Goal: Task Accomplishment & Management: Complete application form

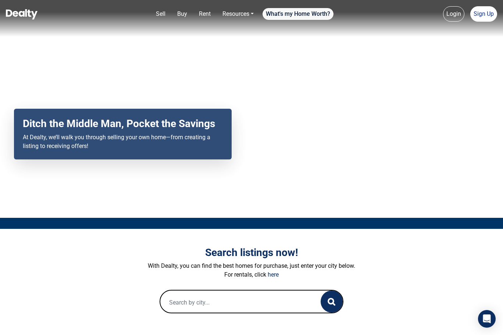
click at [296, 11] on link "What's my Home Worth?" at bounding box center [297, 14] width 71 height 12
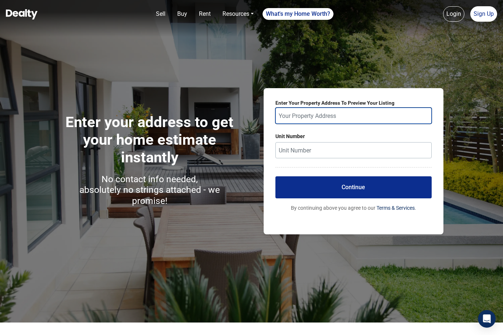
click at [338, 116] on input "text" at bounding box center [353, 116] width 156 height 16
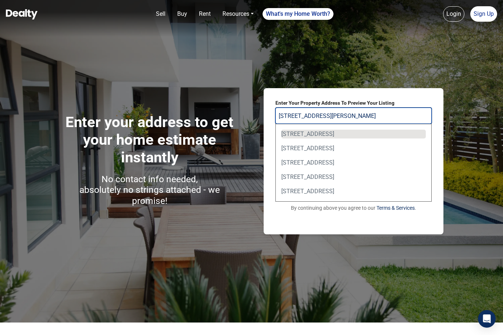
click at [332, 134] on div "[STREET_ADDRESS]" at bounding box center [353, 134] width 144 height 9
type input "[STREET_ADDRESS]"
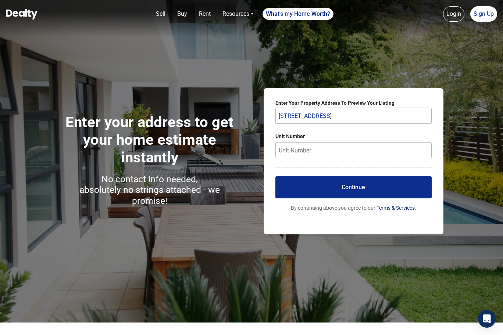
click at [356, 187] on button "Continue" at bounding box center [353, 187] width 156 height 22
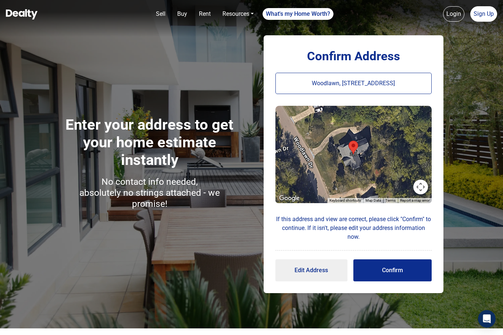
click at [384, 270] on button "Confirm" at bounding box center [392, 270] width 78 height 22
click at [392, 267] on button "Confirm" at bounding box center [392, 270] width 78 height 22
click at [386, 268] on button "Confirm" at bounding box center [392, 270] width 78 height 22
click at [386, 268] on button "Saving..." at bounding box center [392, 270] width 78 height 22
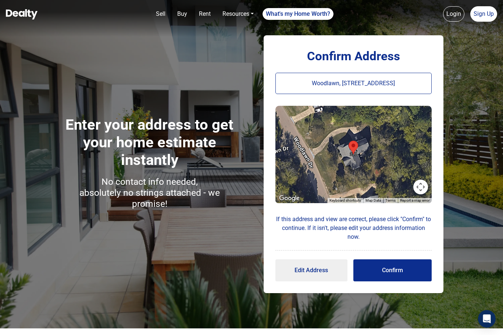
click at [395, 267] on button "Confirm" at bounding box center [392, 270] width 78 height 22
click at [314, 83] on p "Woodlawn, [STREET_ADDRESS]" at bounding box center [353, 83] width 156 height 21
click at [314, 273] on button "Edit Address" at bounding box center [311, 270] width 72 height 22
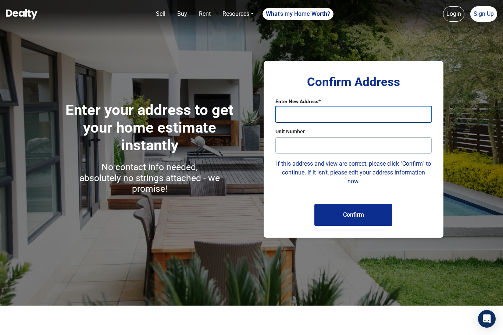
click at [299, 111] on input "text" at bounding box center [353, 114] width 156 height 16
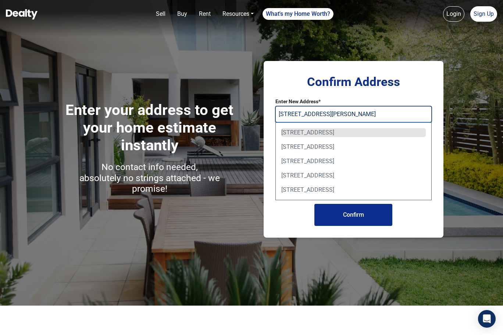
click at [333, 130] on div "[STREET_ADDRESS]" at bounding box center [353, 132] width 144 height 9
type input "[STREET_ADDRESS]"
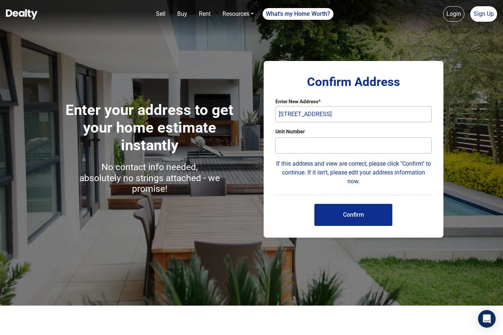
click at [351, 212] on button "Confirm" at bounding box center [353, 215] width 78 height 22
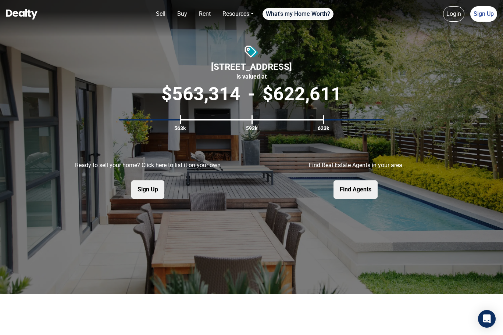
click at [301, 15] on link "What's my Home Worth?" at bounding box center [297, 14] width 71 height 12
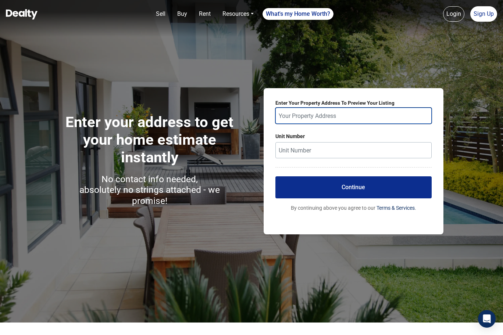
click at [326, 111] on input "text" at bounding box center [353, 116] width 156 height 16
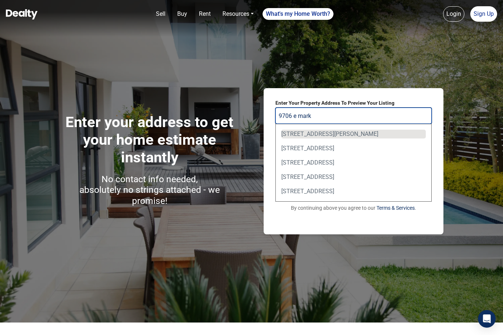
click at [327, 134] on div "[STREET_ADDRESS][PERSON_NAME]" at bounding box center [353, 134] width 144 height 9
type input "[STREET_ADDRESS][PERSON_NAME]"
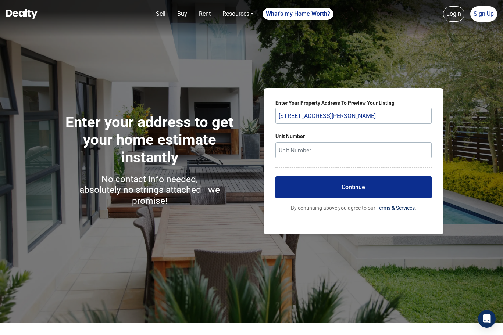
click at [347, 182] on button "Continue" at bounding box center [353, 187] width 156 height 22
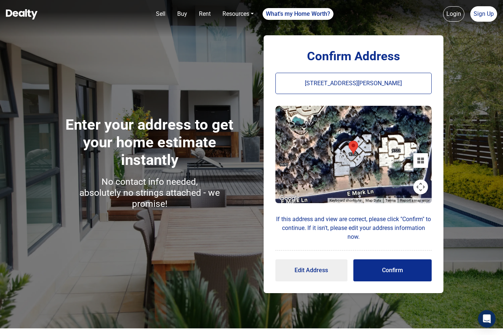
click at [383, 269] on button "Confirm" at bounding box center [392, 270] width 78 height 22
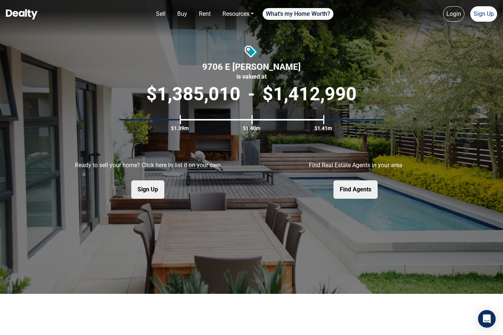
click at [293, 18] on link "What's my Home Worth?" at bounding box center [297, 14] width 71 height 12
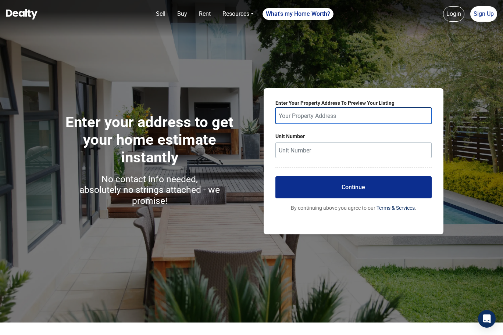
click at [307, 117] on input "text" at bounding box center [353, 116] width 156 height 16
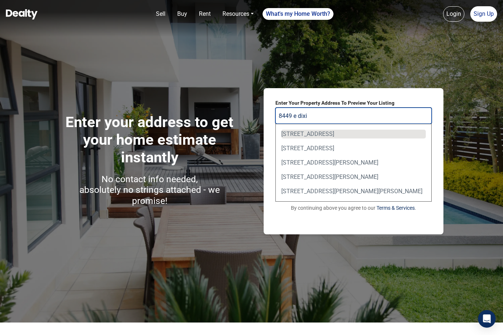
click at [335, 136] on div "[STREET_ADDRESS]" at bounding box center [353, 134] width 144 height 9
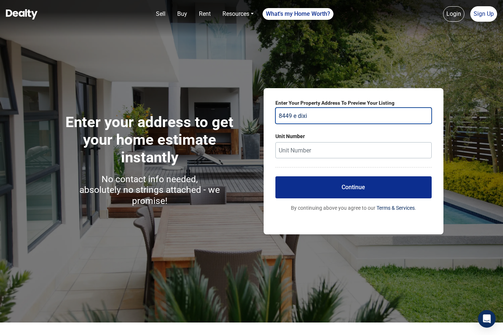
type input "[STREET_ADDRESS]"
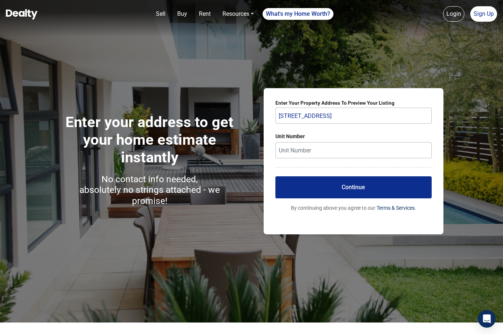
click at [356, 187] on button "Continue" at bounding box center [353, 187] width 156 height 22
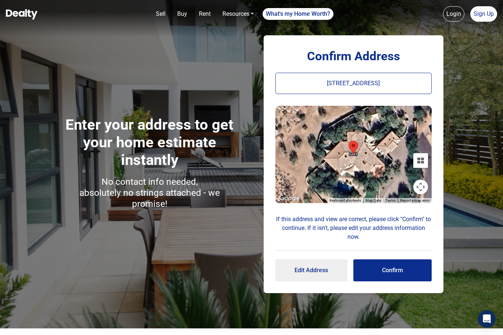
click at [386, 269] on button "Confirm" at bounding box center [392, 270] width 78 height 22
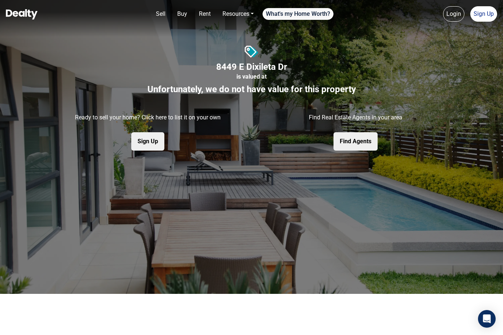
click at [306, 14] on link "What's my Home Worth?" at bounding box center [297, 14] width 71 height 12
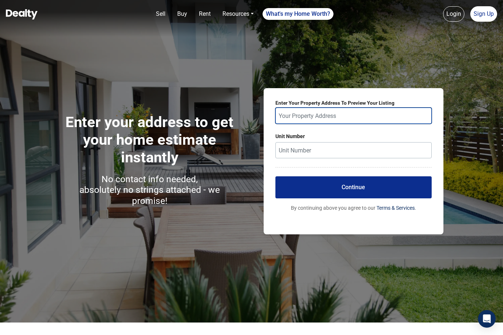
click at [336, 115] on input "text" at bounding box center [353, 116] width 156 height 16
